Goal: Task Accomplishment & Management: Use online tool/utility

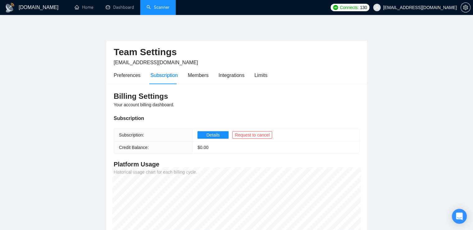
click at [156, 9] on link "Scanner" at bounding box center [158, 7] width 23 height 5
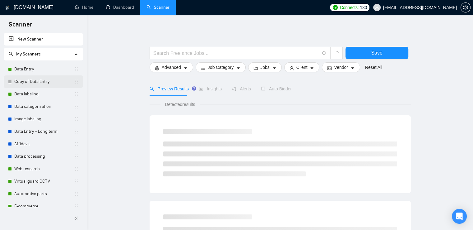
click at [31, 82] on link "Copy of Data Entry" at bounding box center [43, 81] width 59 height 12
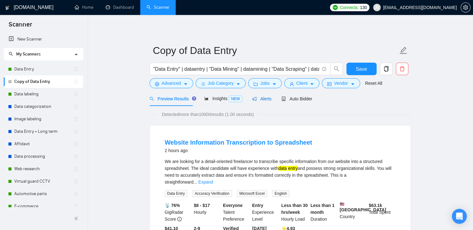
click at [260, 99] on span "Alerts" at bounding box center [261, 98] width 19 height 5
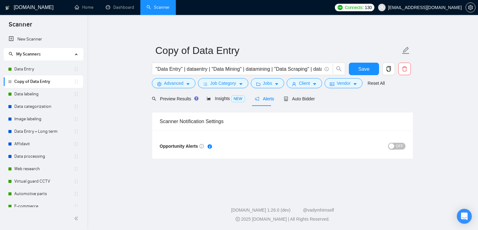
click at [397, 147] on span "OFF" at bounding box center [399, 145] width 7 height 7
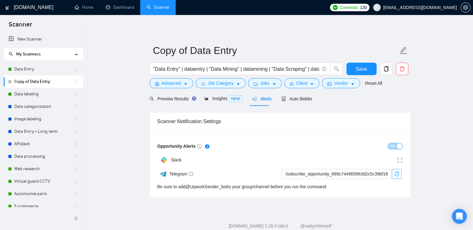
click at [399, 172] on span "copy" at bounding box center [396, 173] width 9 height 5
